Goal: Information Seeking & Learning: Check status

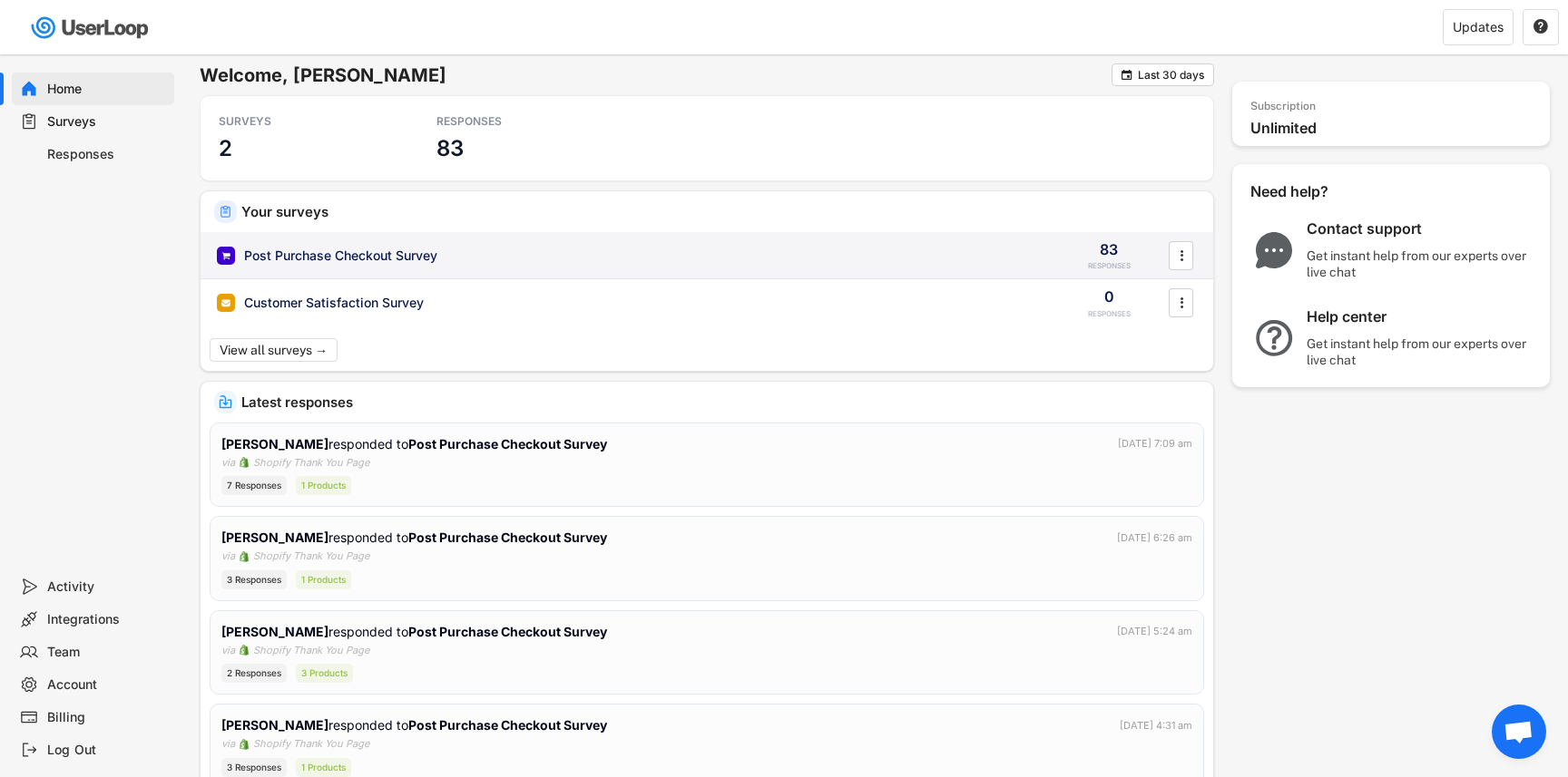
click at [365, 255] on div "Post Purchase Checkout Survey" at bounding box center [340, 256] width 193 height 19
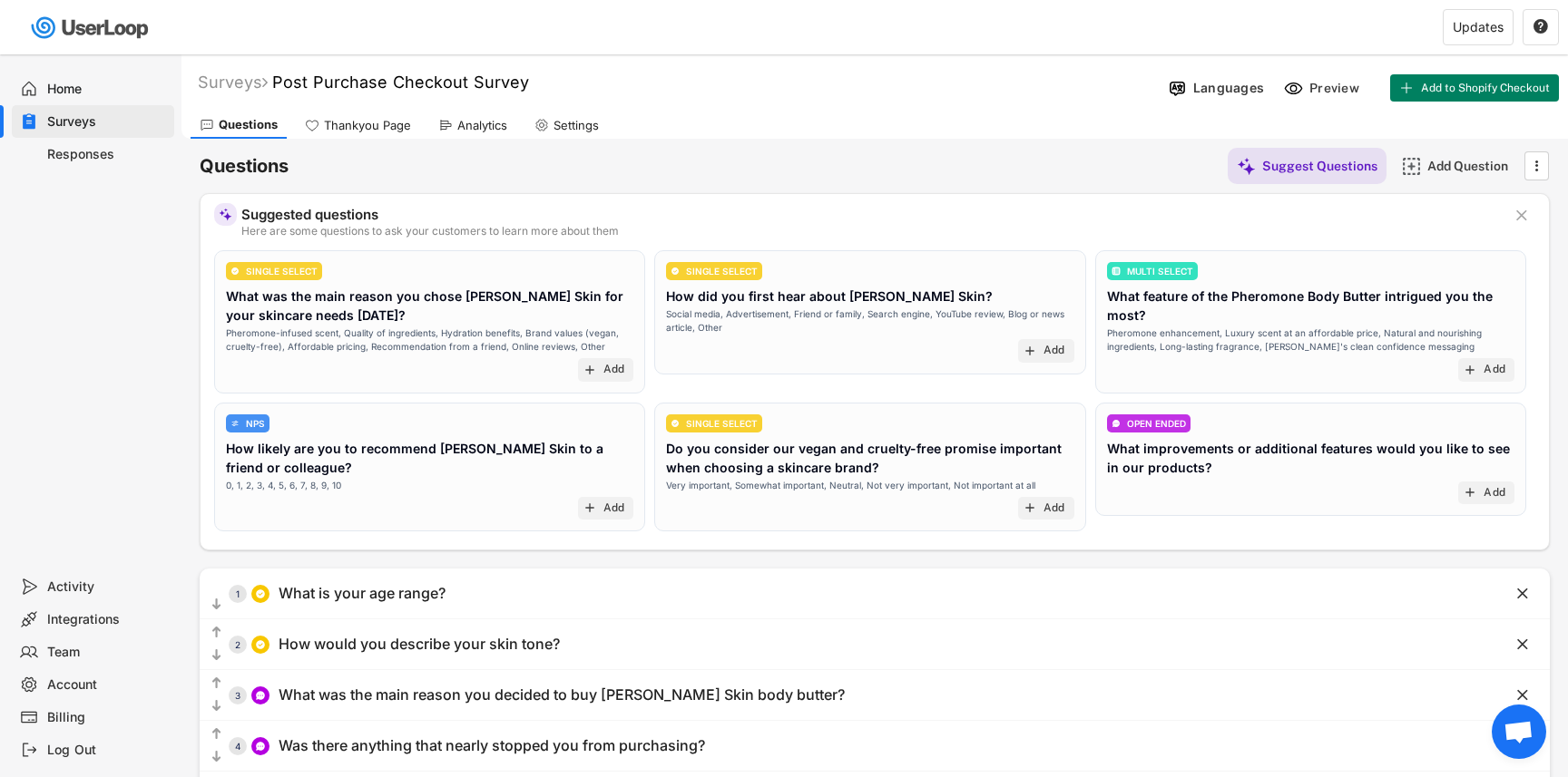
click at [466, 123] on div "Analytics" at bounding box center [482, 125] width 50 height 16
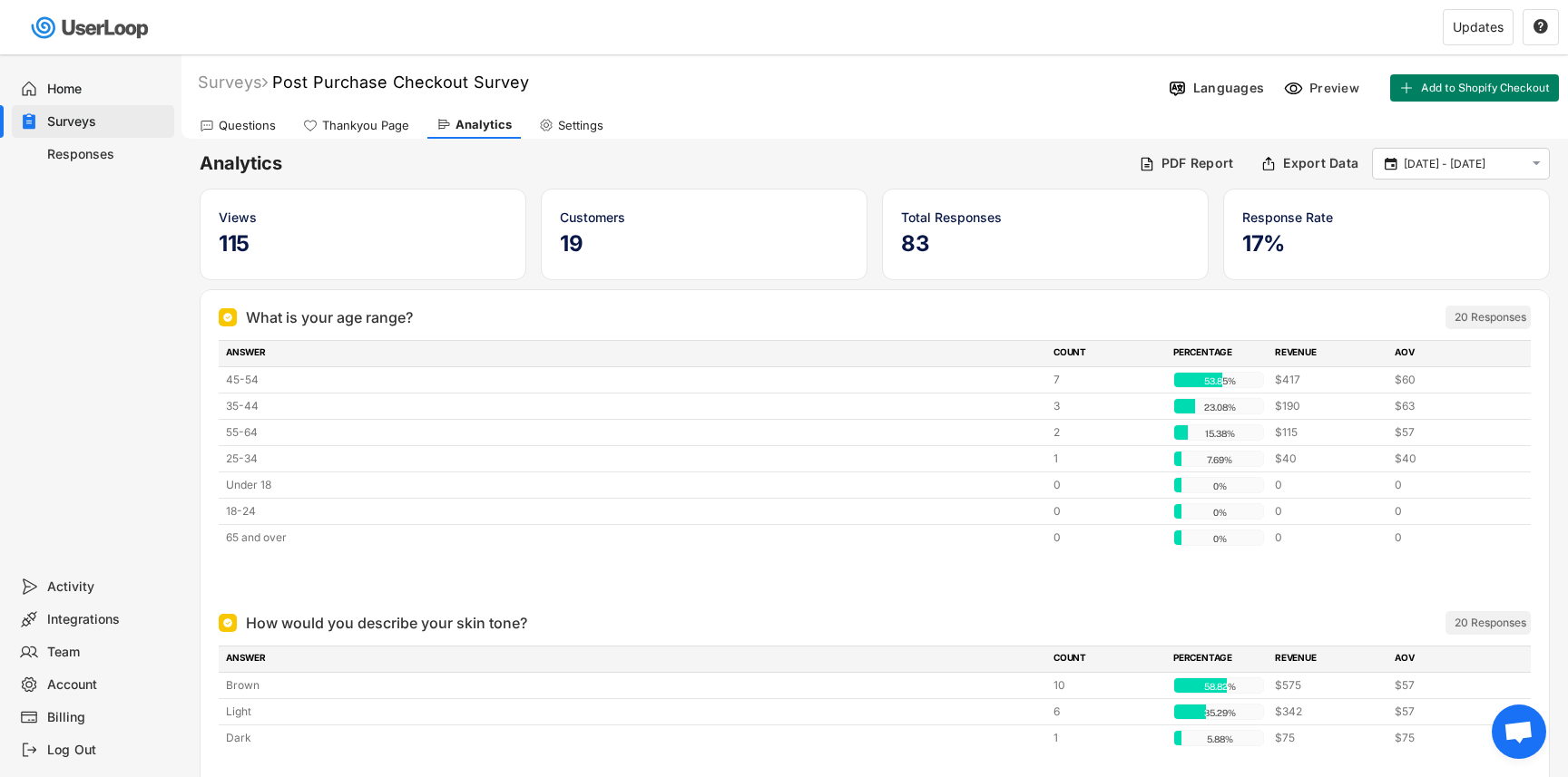
click at [243, 135] on div "Questions" at bounding box center [237, 125] width 94 height 27
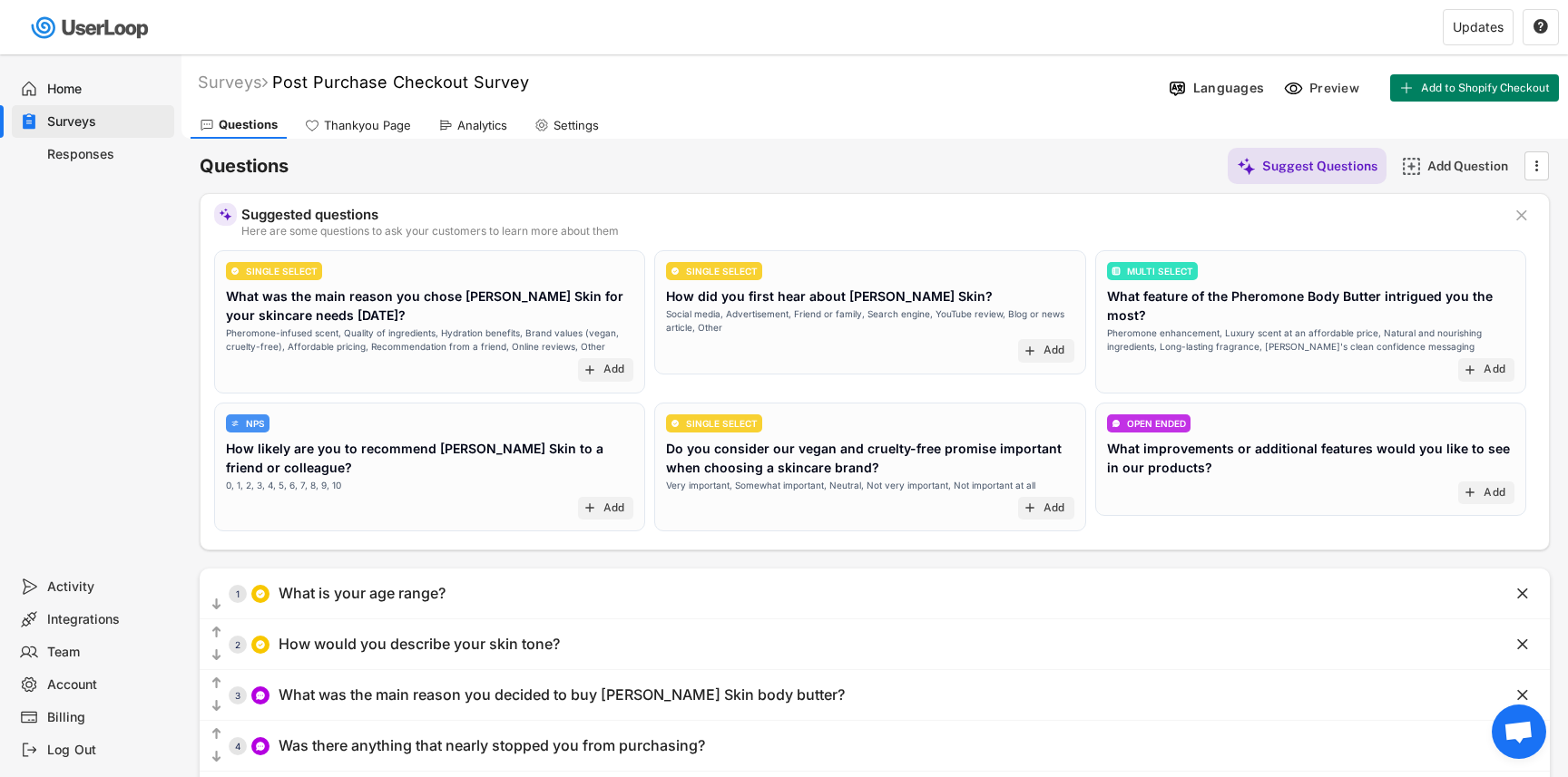
click at [81, 686] on div "Account" at bounding box center [107, 686] width 120 height 18
select select ""en""
select select ""1_week""
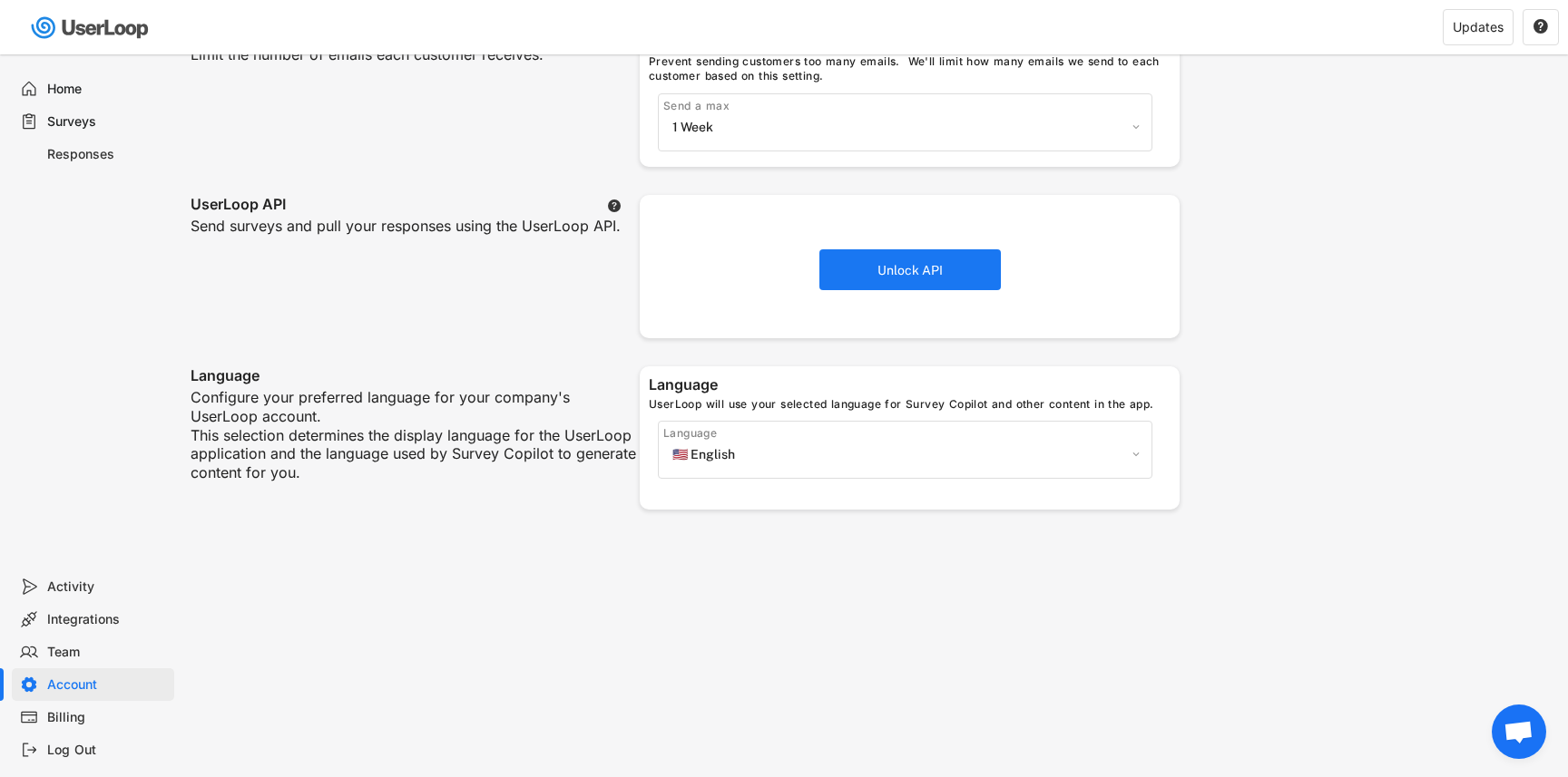
scroll to position [527, 0]
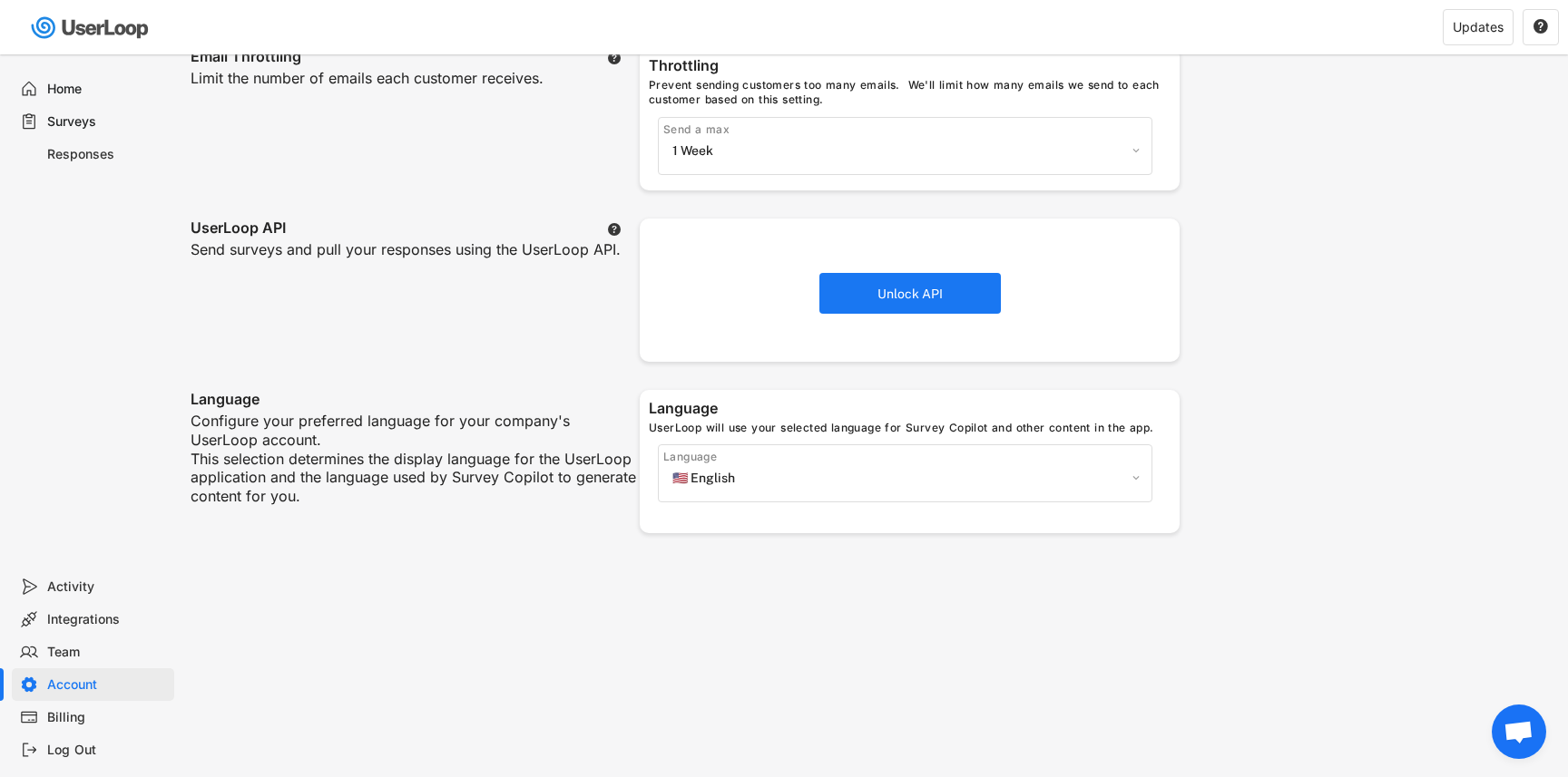
click at [79, 627] on div "Integrations" at bounding box center [107, 620] width 120 height 18
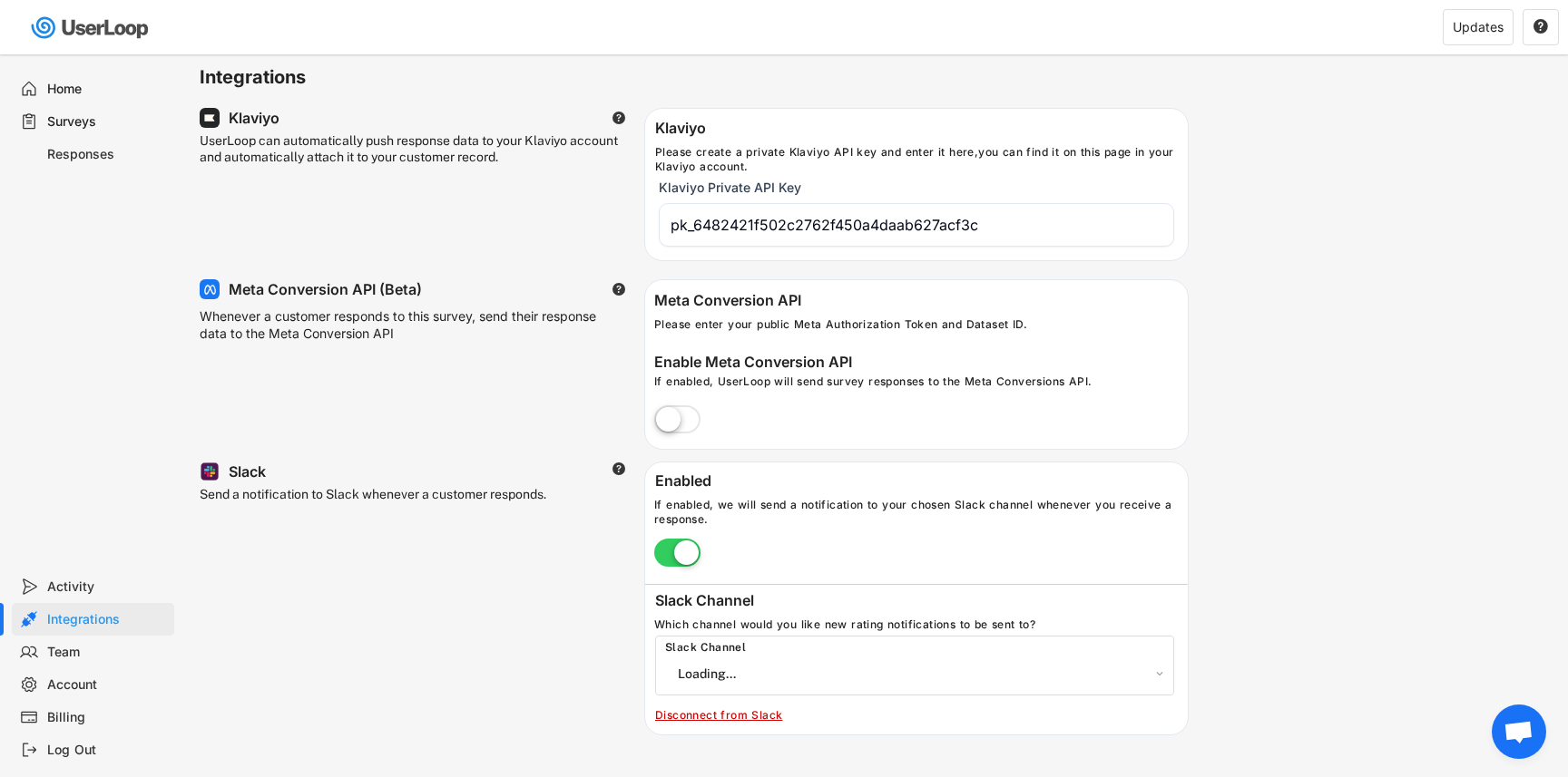
select select "{"_class":"StaticObject","data":{"_api_c2_id":"C09FGNE23UM","_api_c2_name":"use…"
click at [74, 116] on div "Surveys" at bounding box center [107, 122] width 120 height 18
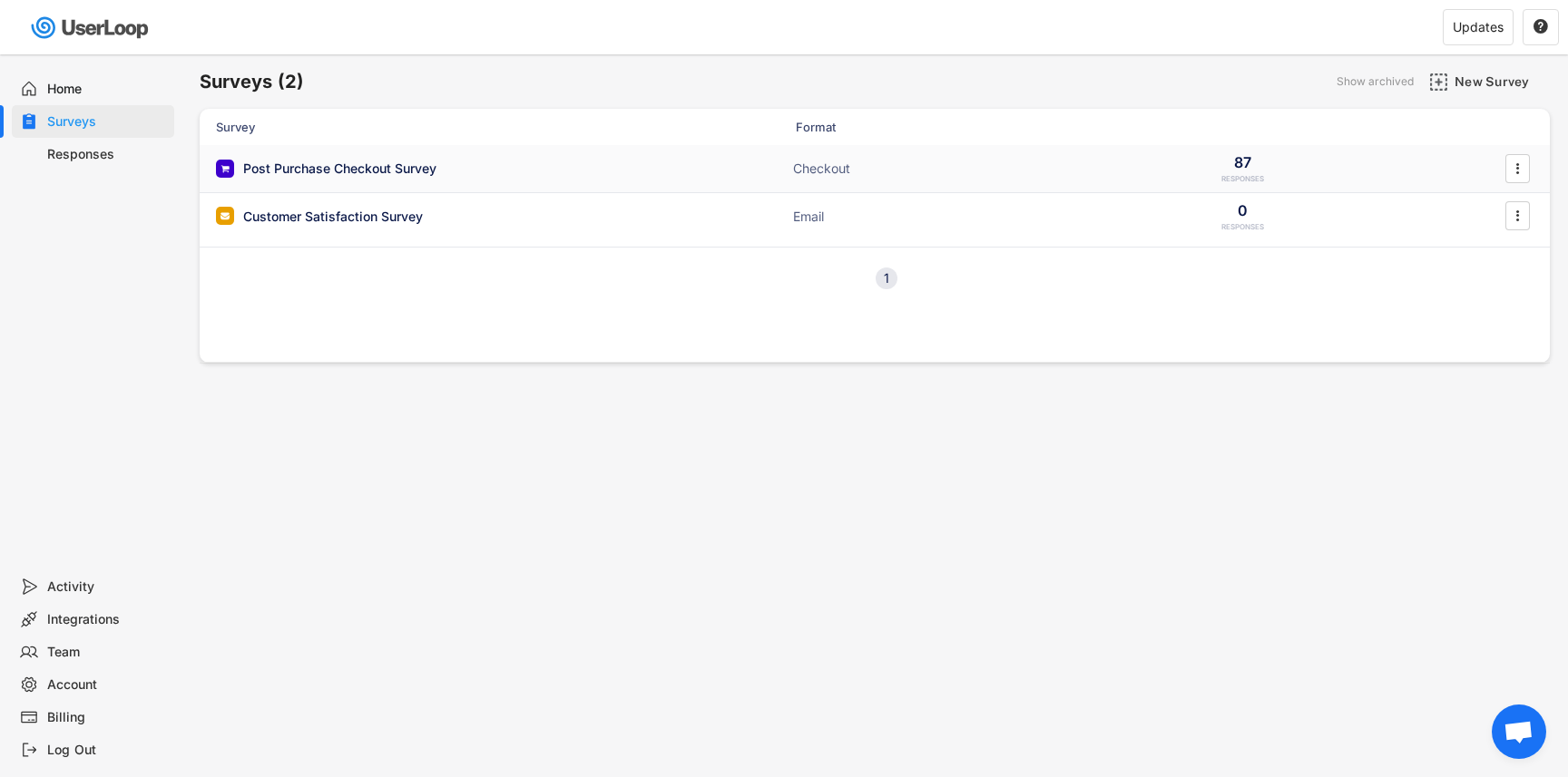
click at [326, 170] on div "Post Purchase Checkout Survey" at bounding box center [339, 169] width 193 height 19
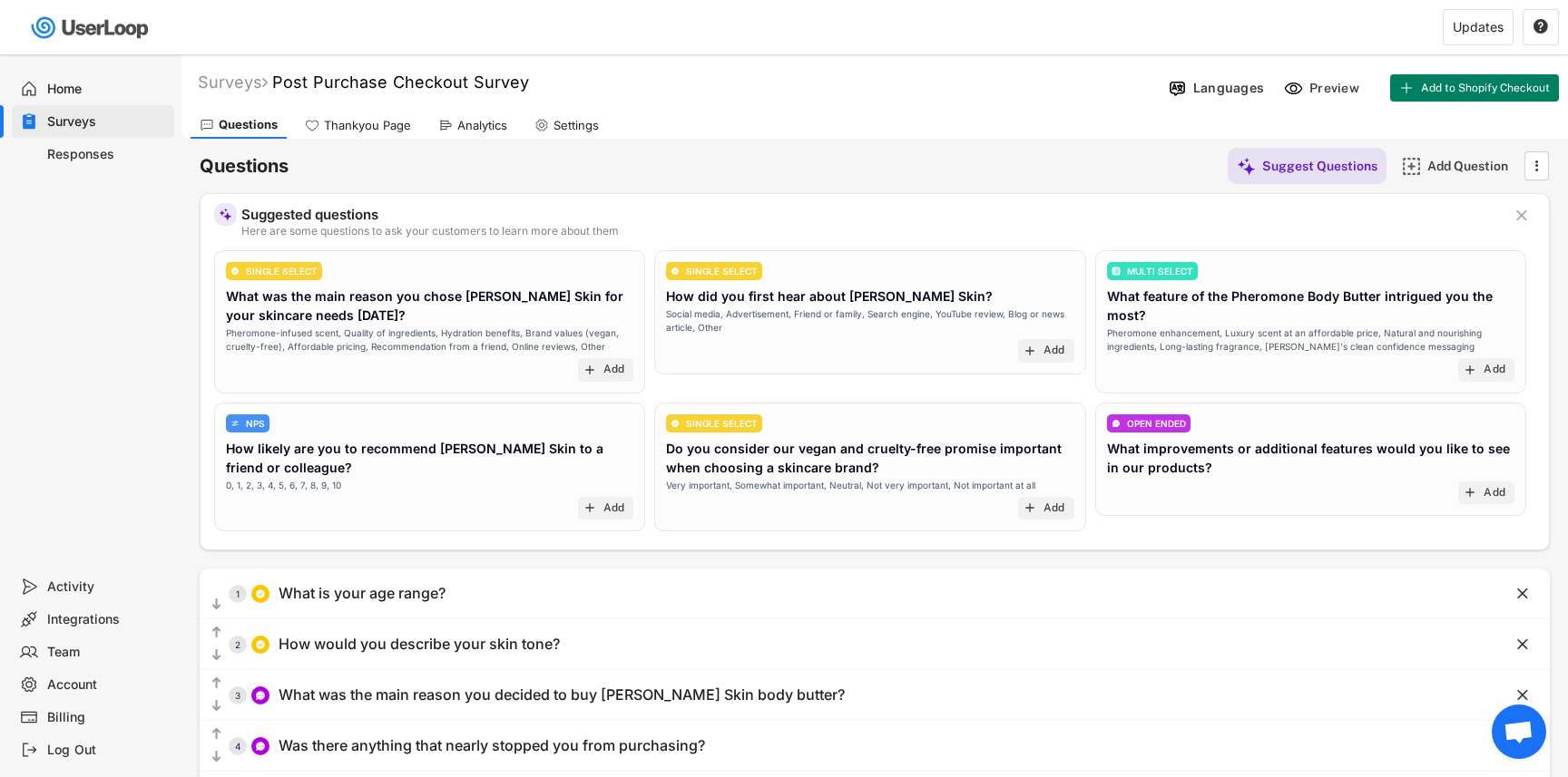
click at [458, 116] on div "Analytics" at bounding box center [472, 125] width 87 height 27
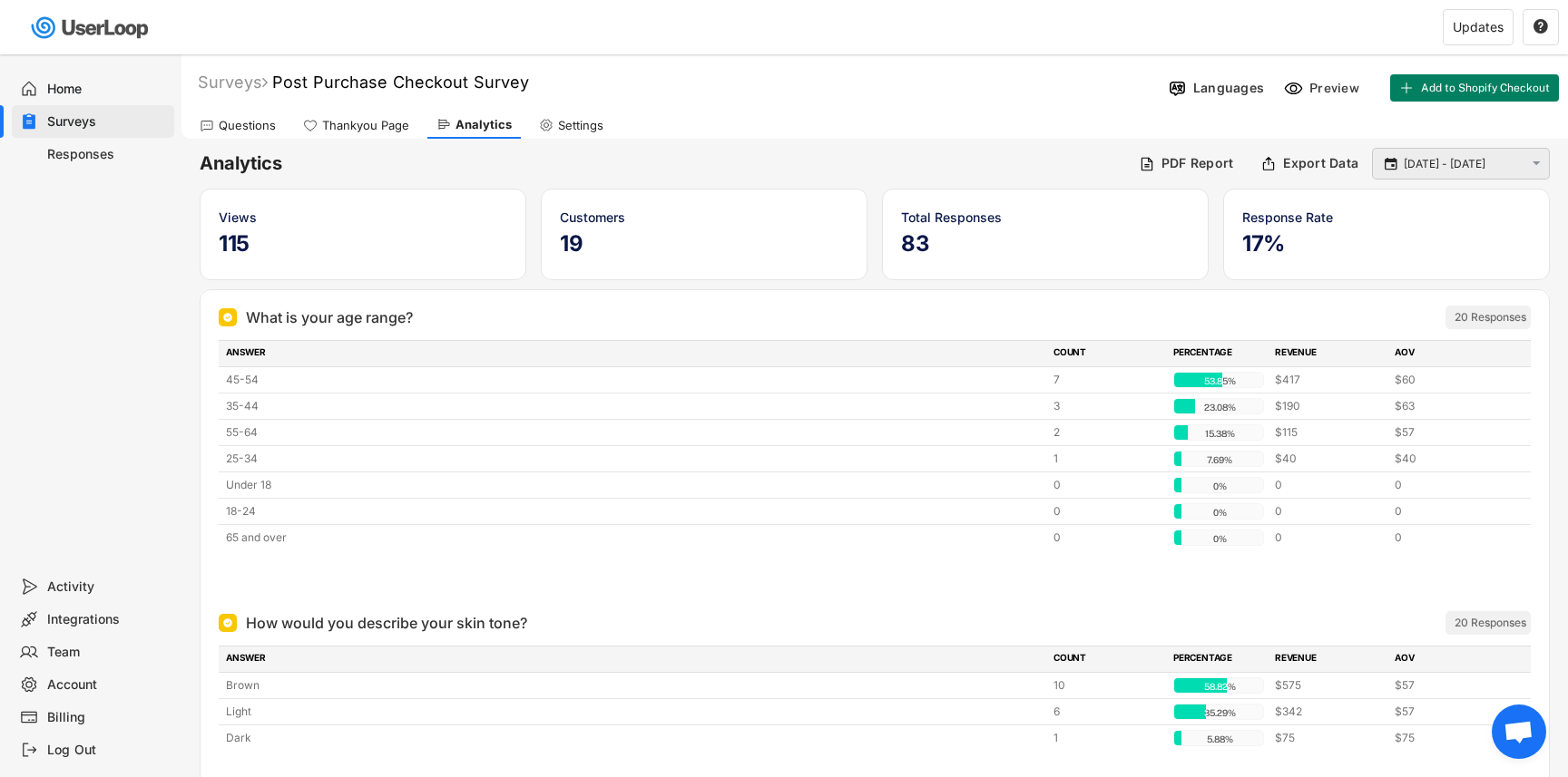
click at [1460, 166] on input "[DATE] - [DATE]" at bounding box center [1463, 164] width 120 height 19
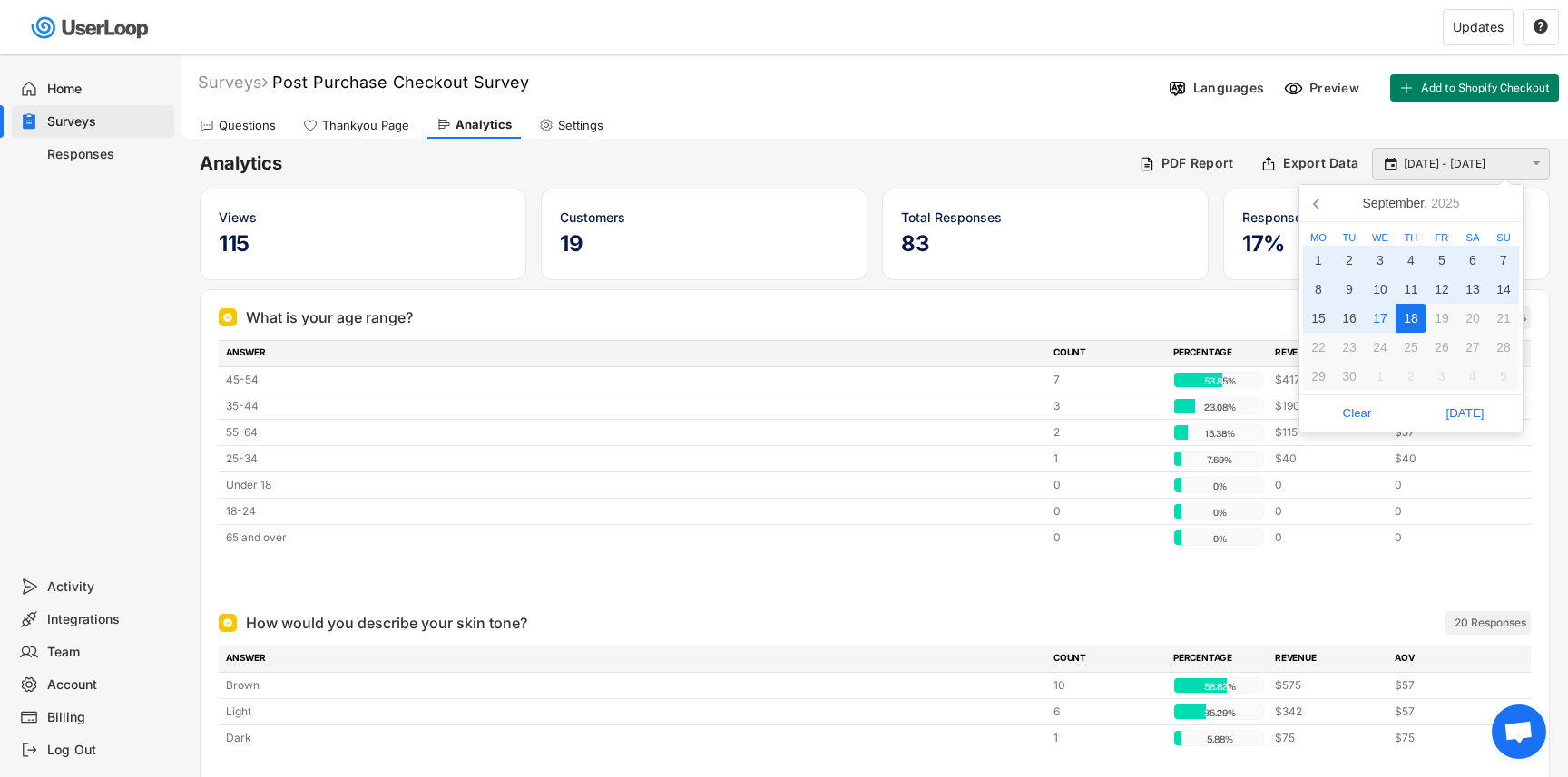
click at [1460, 165] on input "[DATE] - [DATE]" at bounding box center [1463, 164] width 120 height 19
click at [1375, 125] on div "Questions Thankyou Page Analytics Settings" at bounding box center [874, 122] width 1387 height 31
